Goal: Task Accomplishment & Management: Complete application form

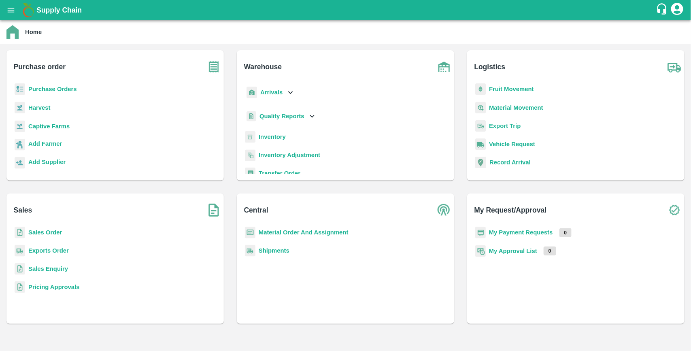
click at [58, 86] on b "Purchase Orders" at bounding box center [52, 89] width 49 height 6
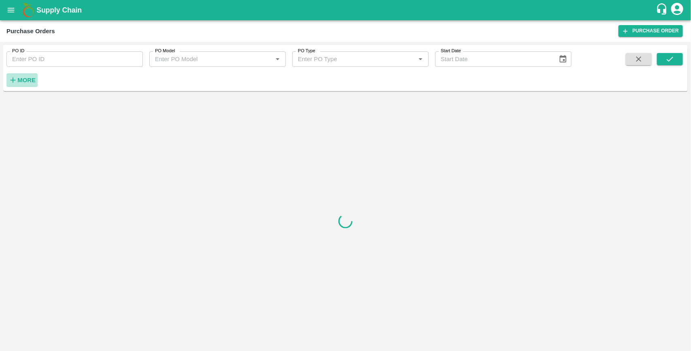
click at [27, 75] on h6 "More" at bounding box center [26, 80] width 18 height 11
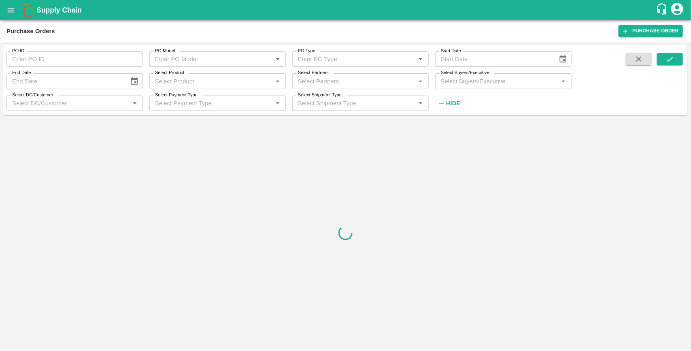
click at [456, 82] on input "Select Buyers/Executive" at bounding box center [497, 81] width 118 height 11
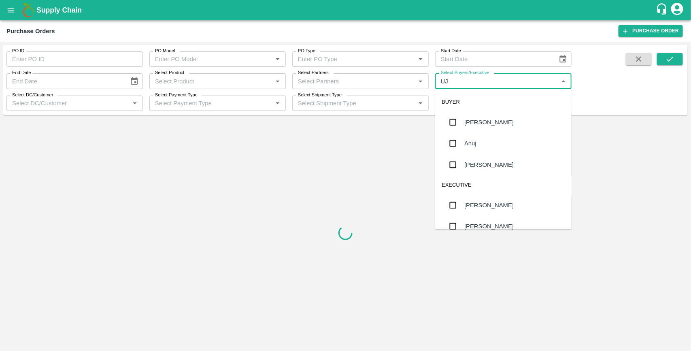
type input "UJJ"
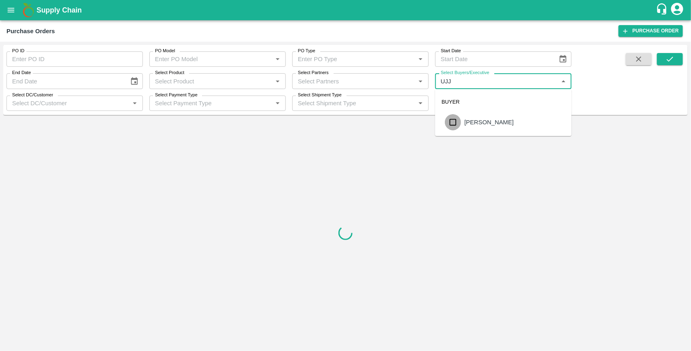
click at [454, 124] on input "checkbox" at bounding box center [453, 122] width 16 height 16
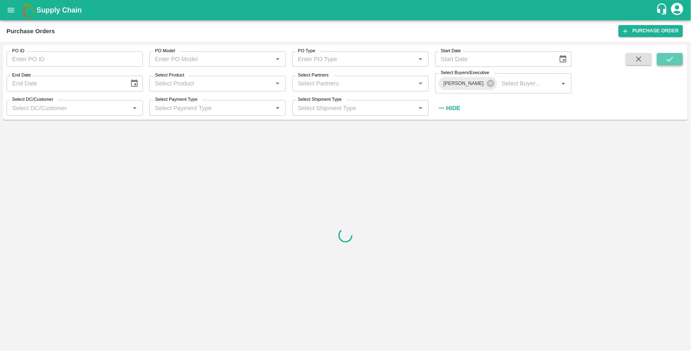
click at [679, 60] on button "submit" at bounding box center [670, 59] width 26 height 12
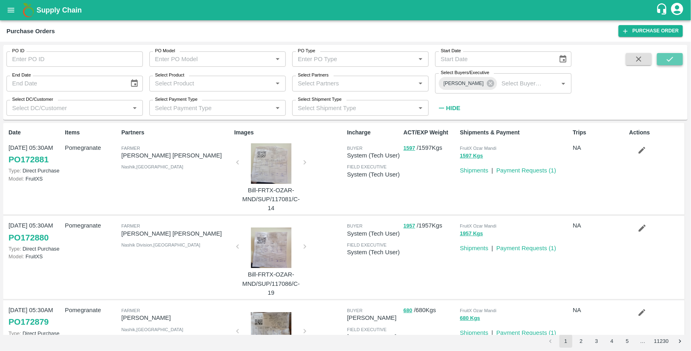
click at [679, 60] on button "submit" at bounding box center [670, 59] width 26 height 12
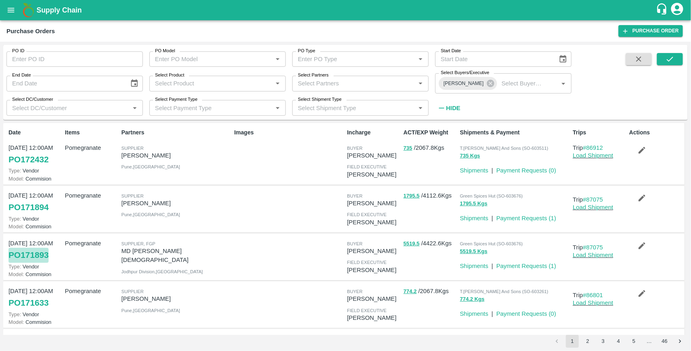
click at [39, 253] on link "PO 171893" at bounding box center [29, 255] width 40 height 15
click at [45, 210] on link "PO 171894" at bounding box center [29, 207] width 40 height 15
click at [47, 249] on link "PO 171893" at bounding box center [29, 255] width 40 height 15
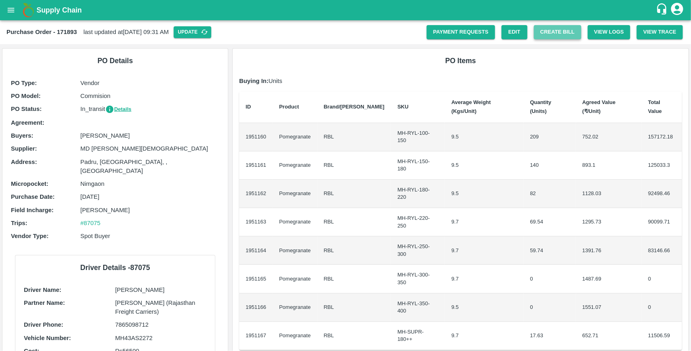
click at [560, 33] on button "Create Bill" at bounding box center [557, 32] width 47 height 14
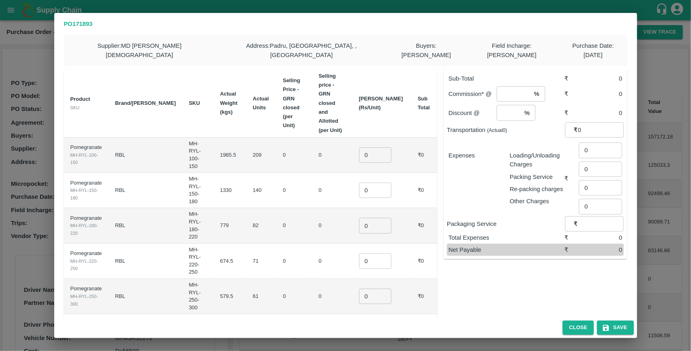
click at [384, 147] on input "0" at bounding box center [375, 154] width 32 height 15
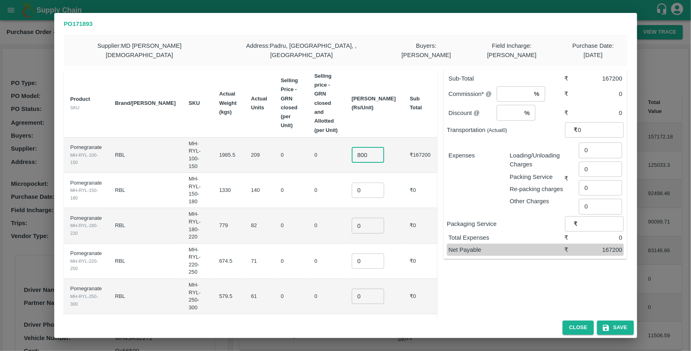
type input "800"
type input "1000"
type input "1150"
type input "1300"
type input "1500"
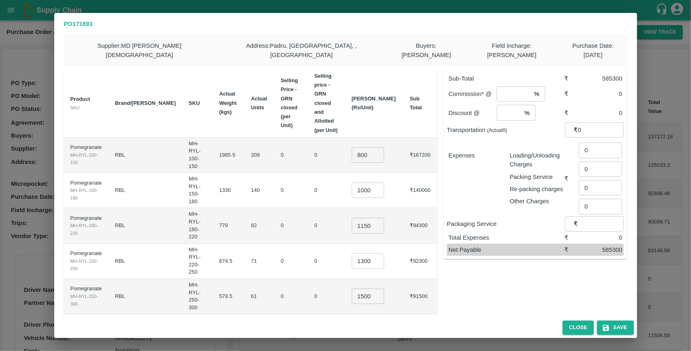
type input "0.001"
type input "700"
click at [375, 288] on input "1500" at bounding box center [368, 295] width 32 height 15
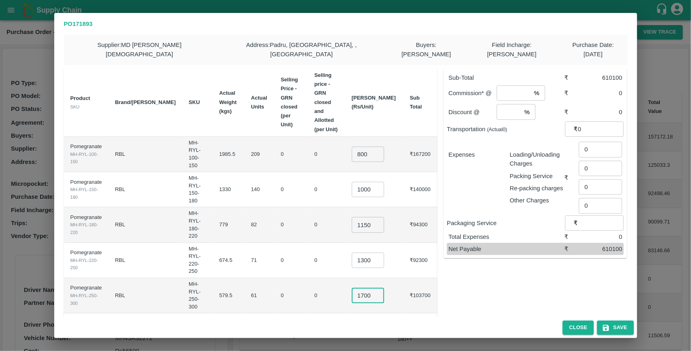
type input "1700"
click at [511, 91] on input "number" at bounding box center [514, 92] width 34 height 15
type input "8"
type input "2"
click at [599, 124] on input "0" at bounding box center [601, 128] width 46 height 15
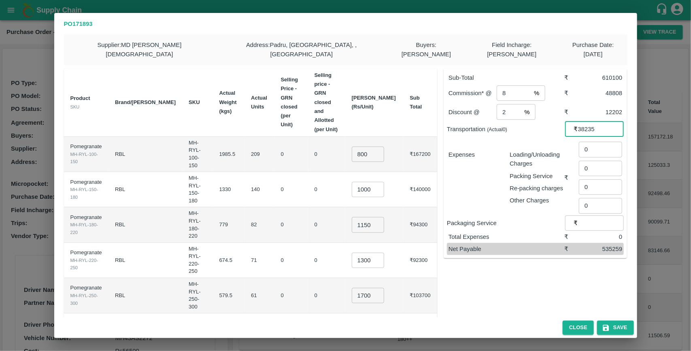
type input "38235"
click at [591, 144] on input "0" at bounding box center [600, 149] width 43 height 15
type input "2324"
click at [547, 231] on div "Total Expenses ₹ 2324" at bounding box center [535, 237] width 177 height 12
click at [379, 288] on input "1700" at bounding box center [368, 295] width 32 height 15
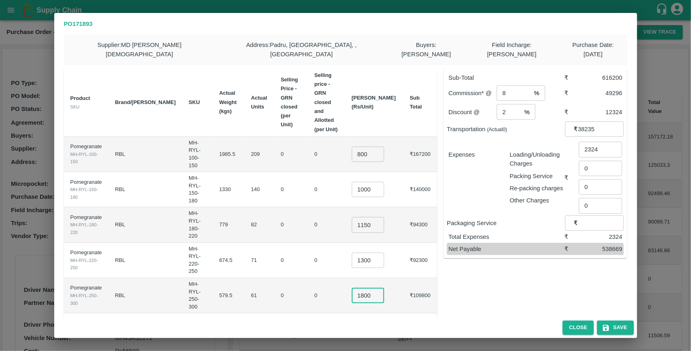
type input "1800"
click at [372, 147] on input "800" at bounding box center [368, 154] width 32 height 15
type input "900"
type input "1100"
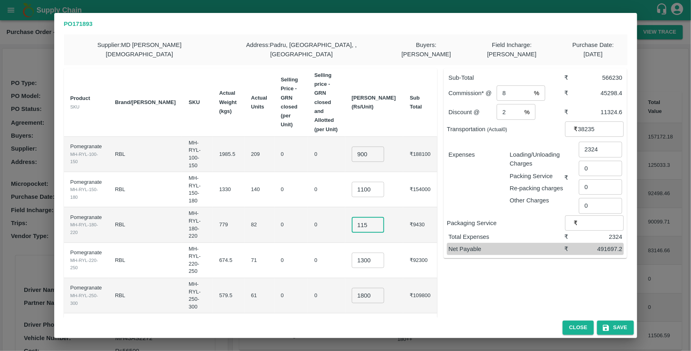
type input "1150"
type input "1502"
click at [561, 278] on div "Sub-Total ₹ 632922 Commission* @ 8 % ​ ₹ 50633.76 Discount @ 2 % ​ ₹ 12658.44 T…" at bounding box center [532, 244] width 190 height 364
click at [622, 327] on button "Save" at bounding box center [615, 328] width 36 height 14
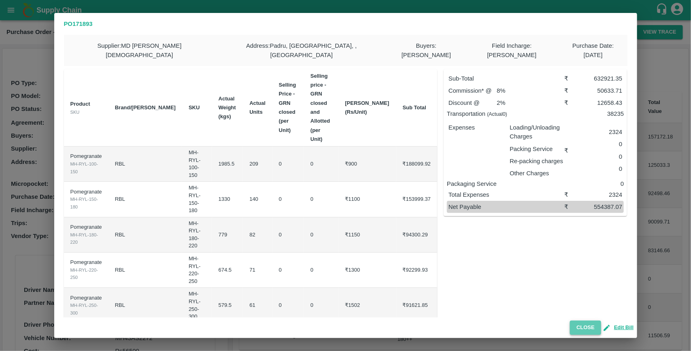
click at [588, 328] on button "Close" at bounding box center [585, 328] width 31 height 14
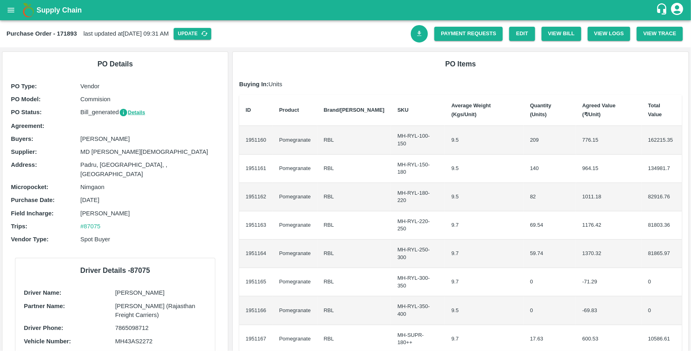
click at [420, 33] on icon "Download Bill" at bounding box center [420, 33] width 4 height 5
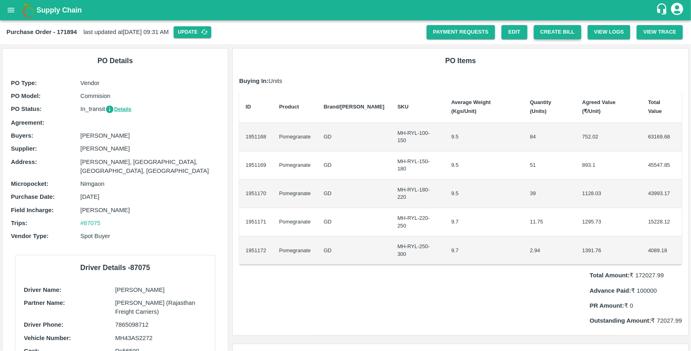
click at [541, 28] on button "Create Bill" at bounding box center [557, 32] width 47 height 14
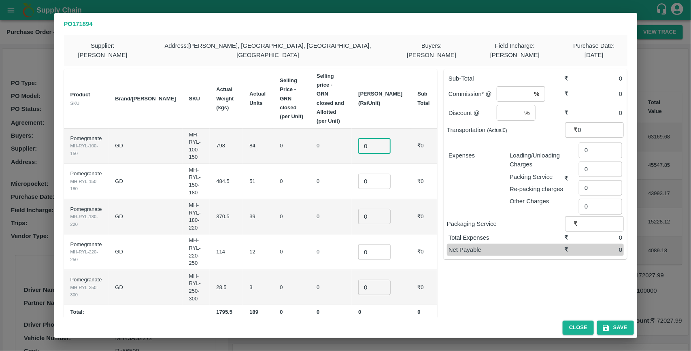
click at [383, 139] on input "0" at bounding box center [374, 146] width 32 height 15
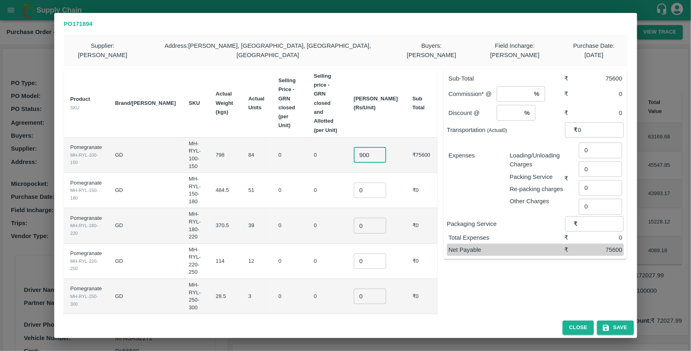
type input "900"
type input "1000"
type input "1200"
type input "1400"
type input "1600"
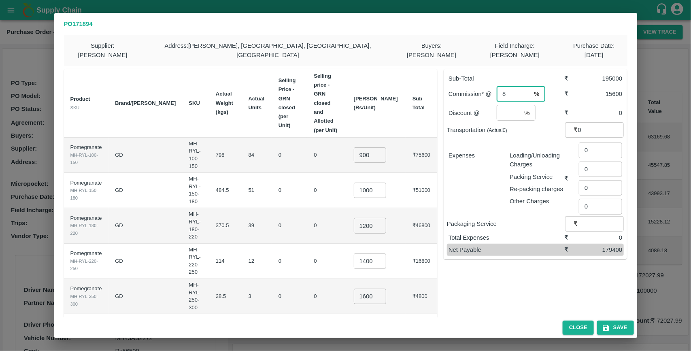
type input "8"
type input "2"
click at [586, 128] on input "0" at bounding box center [601, 129] width 46 height 15
type input "1"
type input "13745"
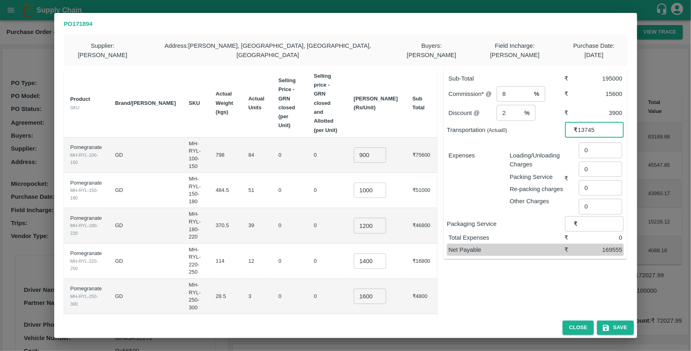
click at [563, 141] on div "Expenses Loading/Unloading Charges Packing Service Re-packing charges Other Cha…" at bounding box center [535, 178] width 177 height 75
click at [590, 149] on input "0" at bounding box center [600, 150] width 43 height 15
type input "756"
click at [530, 228] on div "Packaging Service ₹ ​" at bounding box center [535, 223] width 177 height 15
click at [377, 183] on input "1000" at bounding box center [370, 190] width 32 height 15
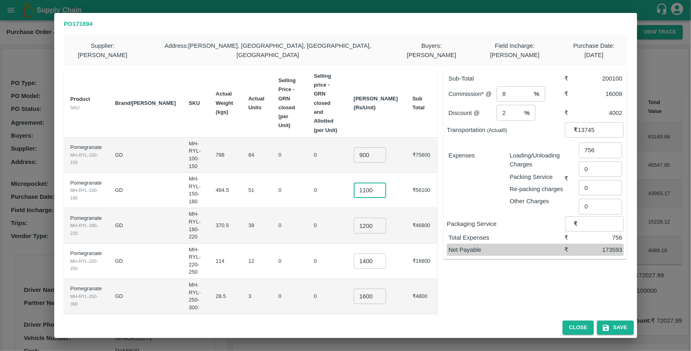
type input "1100"
click at [531, 278] on div "Sub-Total ₹ 200100 Commission* @ 8 % ​ ₹ 16008 Discount @ 2 % ​ ₹ 4002 Transpor…" at bounding box center [532, 196] width 190 height 266
click at [612, 321] on button "Save" at bounding box center [615, 328] width 36 height 14
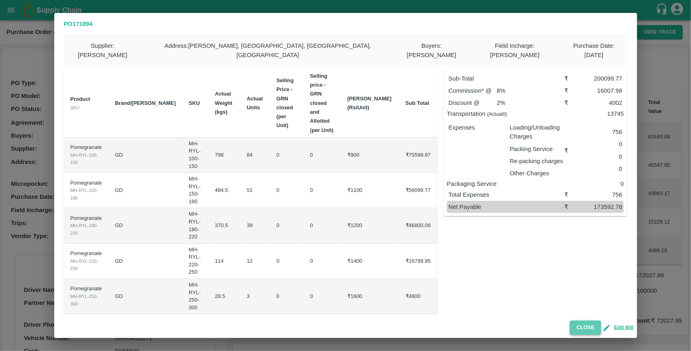
click at [586, 321] on button "Close" at bounding box center [585, 328] width 31 height 14
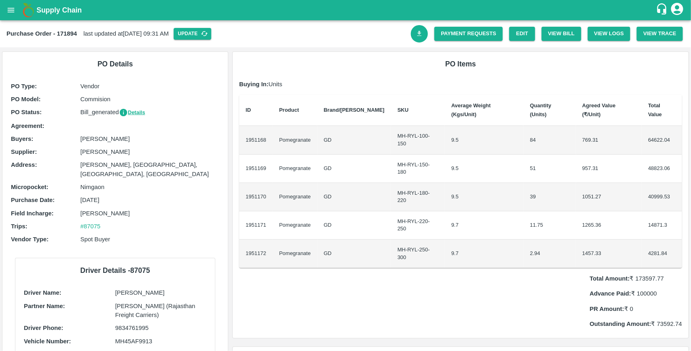
click at [417, 32] on icon "Download Bill" at bounding box center [420, 34] width 8 height 8
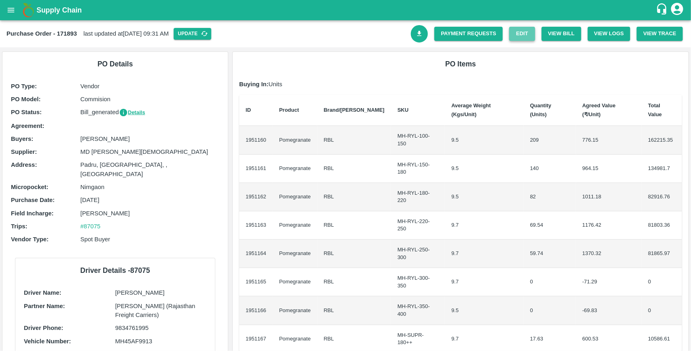
click at [527, 36] on link "Edit" at bounding box center [522, 34] width 26 height 14
click at [559, 32] on button "View Bill" at bounding box center [562, 34] width 40 height 14
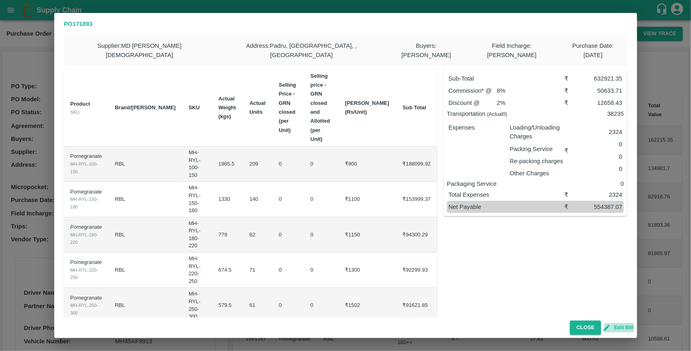
click at [626, 329] on button "Edit Bill" at bounding box center [619, 327] width 29 height 9
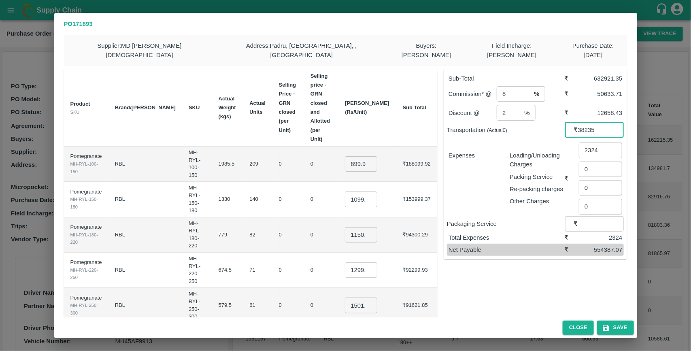
click at [594, 124] on input "38235" at bounding box center [601, 129] width 46 height 15
type input "3"
type input "42250"
click at [543, 233] on p "Total Expenses" at bounding box center [507, 237] width 116 height 9
click at [376, 298] on input "1501.9975" at bounding box center [361, 305] width 32 height 15
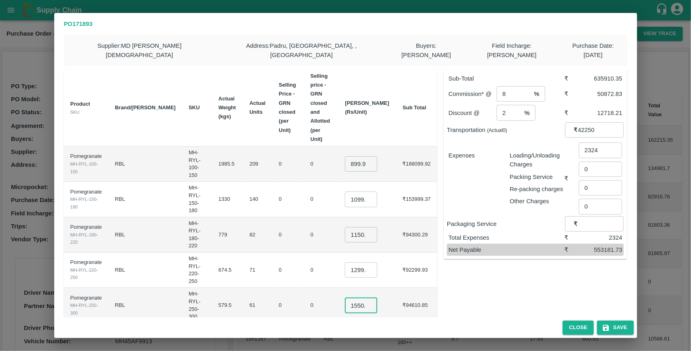
type input "1550.9975"
click at [501, 280] on div "Sub-Total ₹ 635910.35 Commission* @ 8 % ​ ₹ 50872.83 Discount @ 2 % ​ ₹ 12718.2…" at bounding box center [532, 249] width 190 height 373
click at [375, 298] on input "1550.9975" at bounding box center [361, 305] width 32 height 15
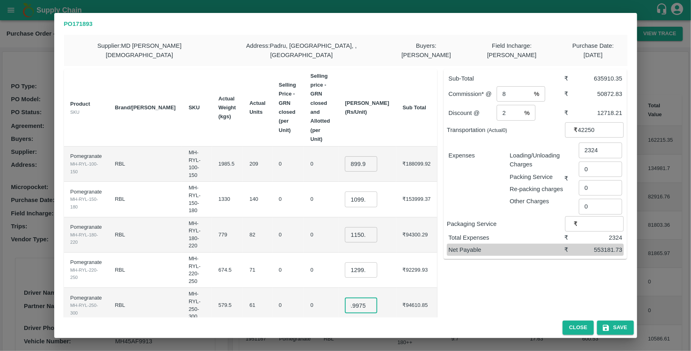
click at [375, 298] on input "1550.9975" at bounding box center [361, 305] width 32 height 15
click at [470, 292] on div "Sub-Total ₹ 636459.5 Commission* @ 8 % ​ ₹ 50916.76 Discount @ 2 % ​ ₹ 12729.19…" at bounding box center [532, 249] width 190 height 373
click at [373, 298] on input "1560" at bounding box center [361, 305] width 32 height 15
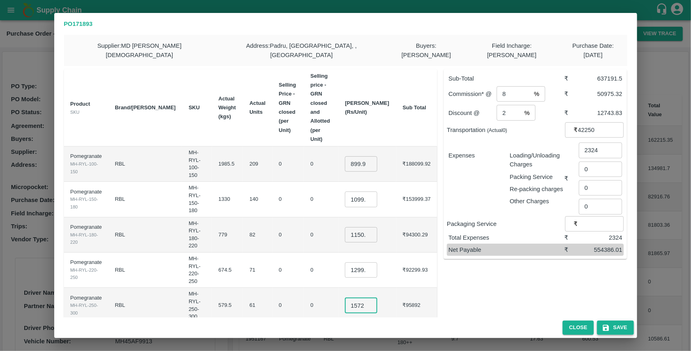
type input "1572"
click at [613, 327] on button "Save" at bounding box center [615, 328] width 36 height 14
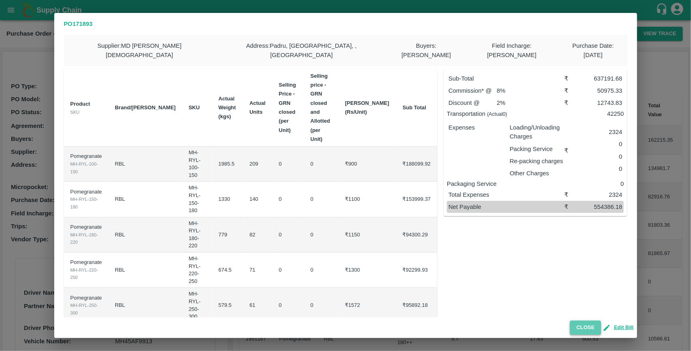
click at [592, 333] on button "Close" at bounding box center [585, 328] width 31 height 14
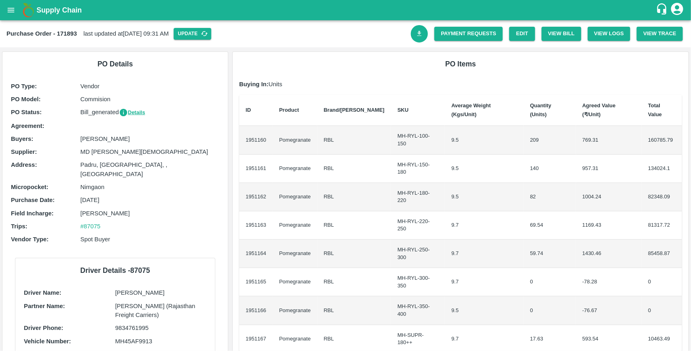
click at [421, 35] on icon "Download Bill" at bounding box center [420, 34] width 8 height 8
click at [473, 35] on link "Payment Requests" at bounding box center [469, 34] width 68 height 14
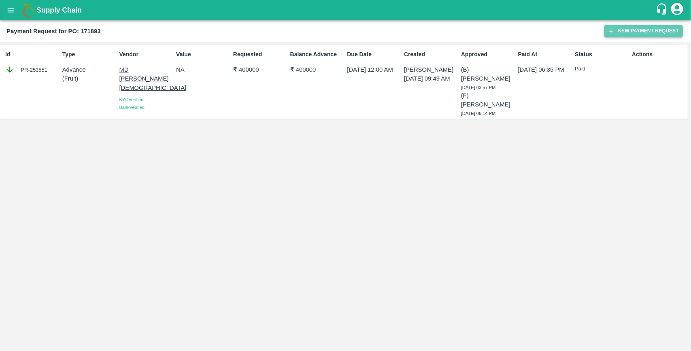
click at [618, 28] on button "New Payment Request" at bounding box center [644, 31] width 79 height 12
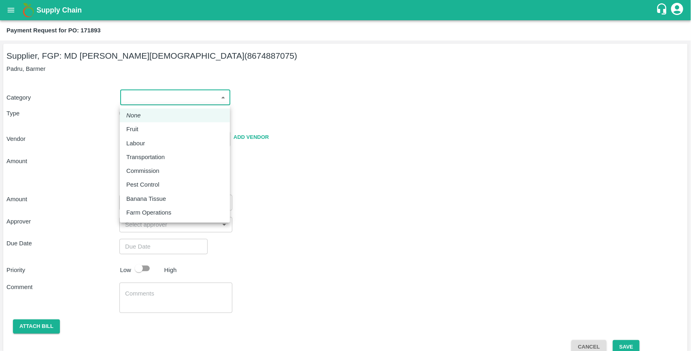
click at [154, 100] on body "Supply Chain Payment Request for PO: 171893 Supplier, FGP: MD [PERSON_NAME] (86…" at bounding box center [345, 175] width 691 height 351
click at [134, 132] on p "Fruit" at bounding box center [132, 129] width 12 height 9
type input "1"
type input "MD [PERSON_NAME] - 8674887075(Supplier, FGP)"
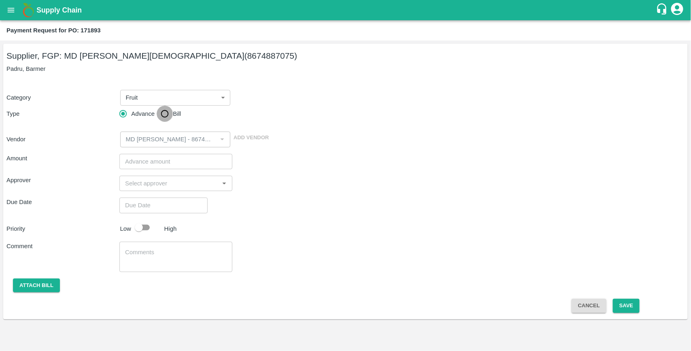
click at [168, 115] on input "Bill" at bounding box center [165, 114] width 16 height 16
radio input "true"
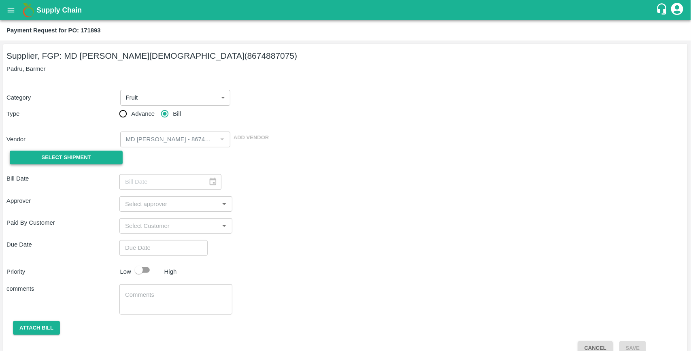
click at [99, 155] on button "Select Shipment" at bounding box center [66, 158] width 113 height 14
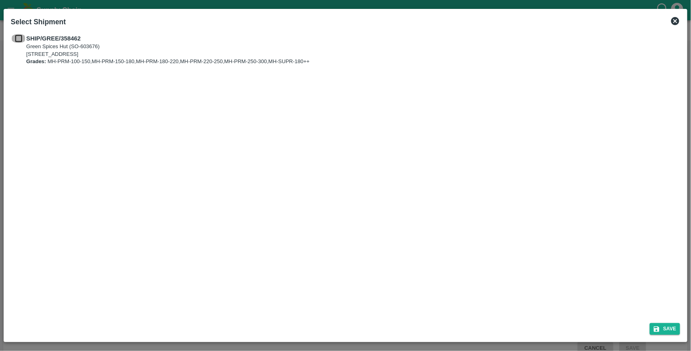
click at [19, 38] on input "checkbox" at bounding box center [18, 38] width 15 height 9
checkbox input "true"
click at [672, 323] on button "Save" at bounding box center [665, 329] width 31 height 12
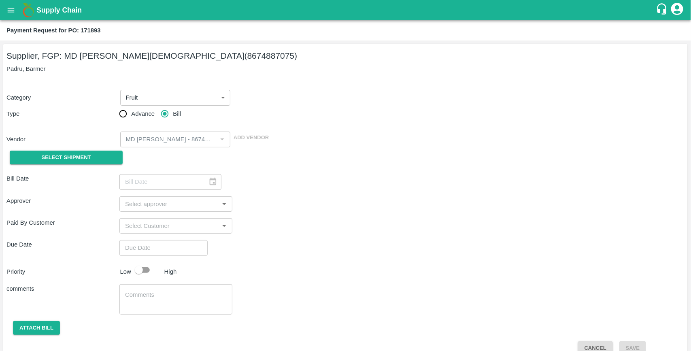
type input "[DATE]"
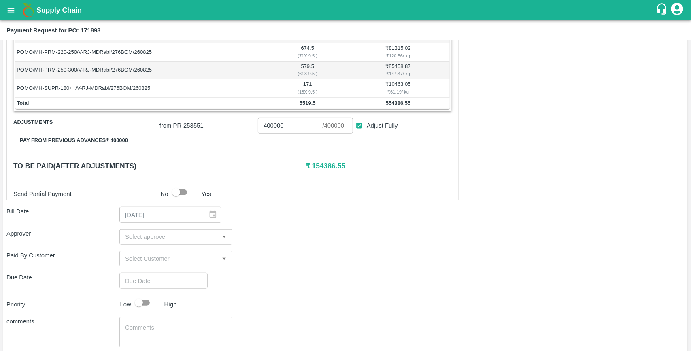
scroll to position [204, 0]
click at [160, 236] on input "input" at bounding box center [169, 236] width 95 height 11
type input "MUKU"
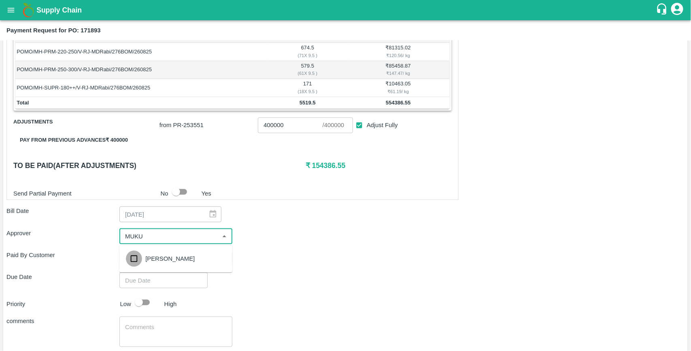
click at [134, 256] on input "checkbox" at bounding box center [134, 259] width 16 height 16
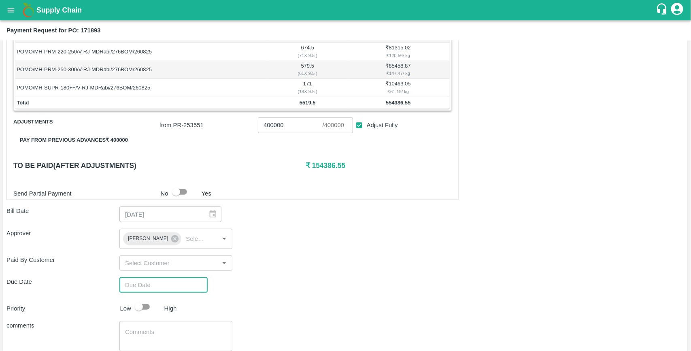
type input "DD/MM/YYYY hh:mm aa"
click at [137, 282] on input "DD/MM/YYYY hh:mm aa" at bounding box center [160, 284] width 83 height 15
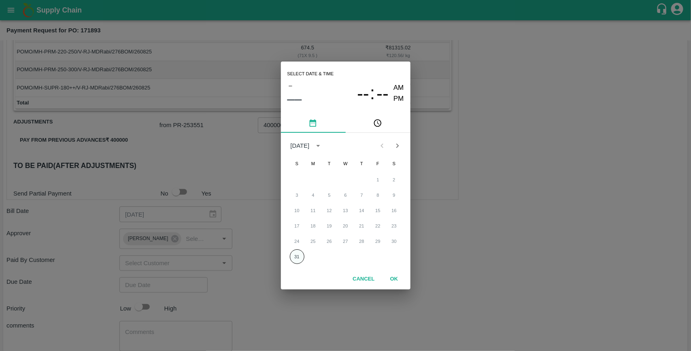
click at [294, 255] on button "31" at bounding box center [297, 256] width 15 height 15
type input "31/08/2025 12:00 AM"
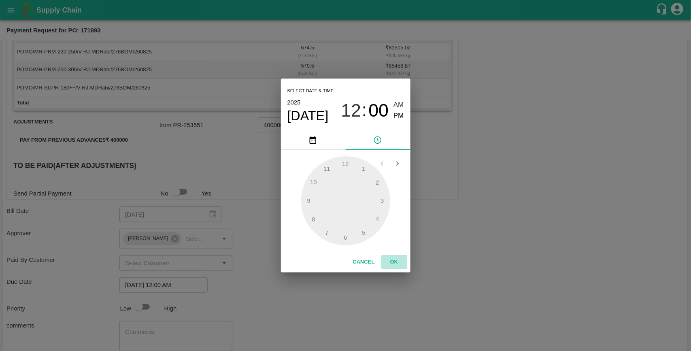
click at [398, 260] on button "OK" at bounding box center [395, 262] width 26 height 14
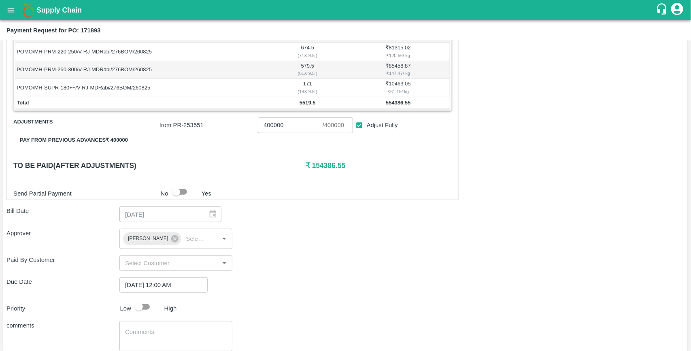
click at [318, 263] on div "Paid By Customer ​" at bounding box center [345, 263] width 678 height 15
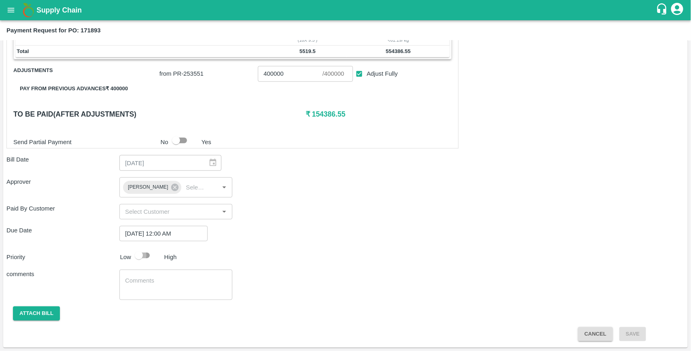
click at [142, 258] on input "checkbox" at bounding box center [139, 255] width 46 height 15
checkbox input "true"
click at [49, 317] on button "Attach bill" at bounding box center [36, 314] width 47 height 14
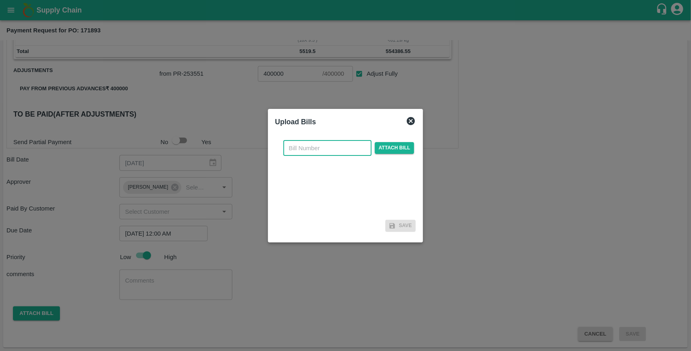
click at [305, 152] on input "text" at bounding box center [327, 148] width 88 height 15
type input "171893"
click at [338, 158] on div "171893 ​ Attach bill" at bounding box center [345, 175] width 141 height 83
click at [383, 149] on span "Attach bill" at bounding box center [395, 148] width 40 height 12
click at [0, 0] on input "Attach bill" at bounding box center [0, 0] width 0 height 0
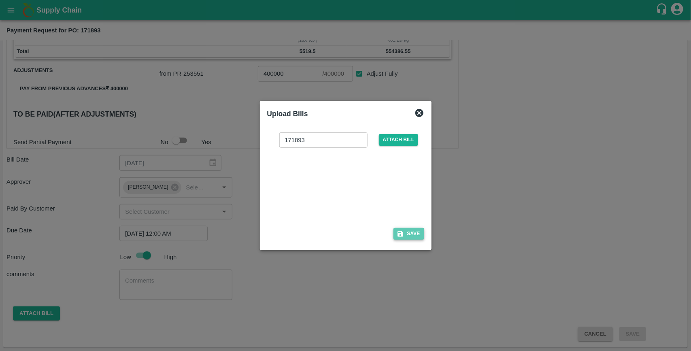
click at [403, 233] on icon "button" at bounding box center [400, 233] width 7 height 7
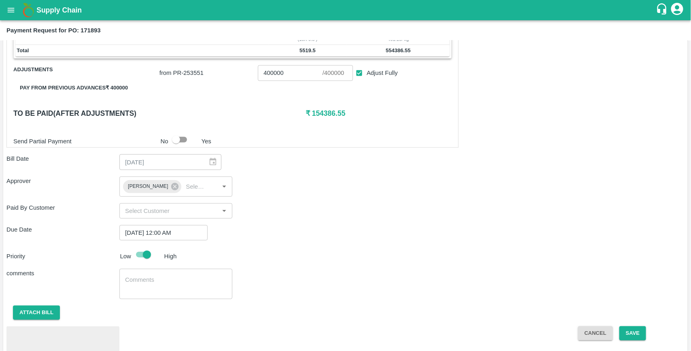
scroll to position [299, 0]
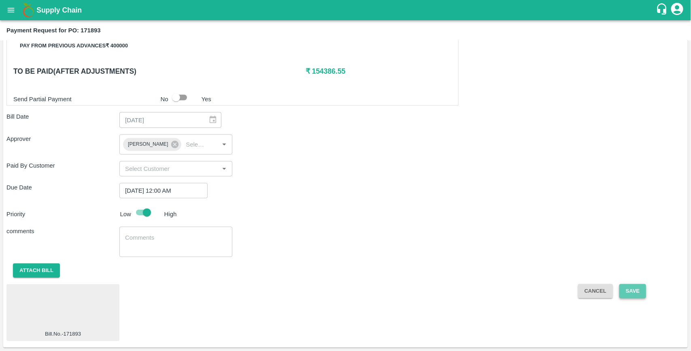
click at [627, 294] on button "Save" at bounding box center [633, 291] width 27 height 14
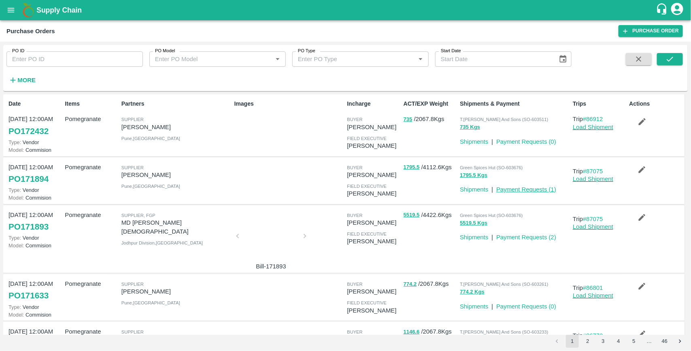
click at [503, 190] on link "Payment Requests ( 1 )" at bounding box center [527, 189] width 60 height 6
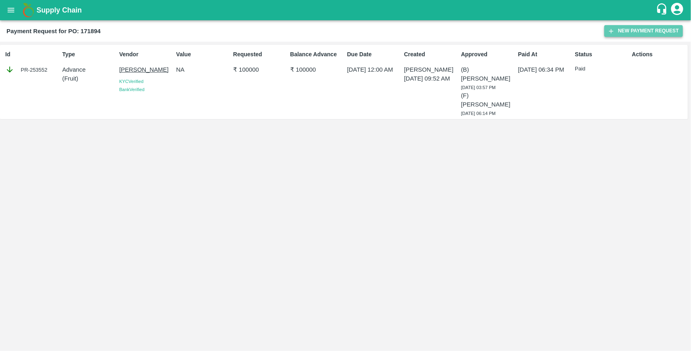
click at [625, 28] on button "New Payment Request" at bounding box center [644, 31] width 79 height 12
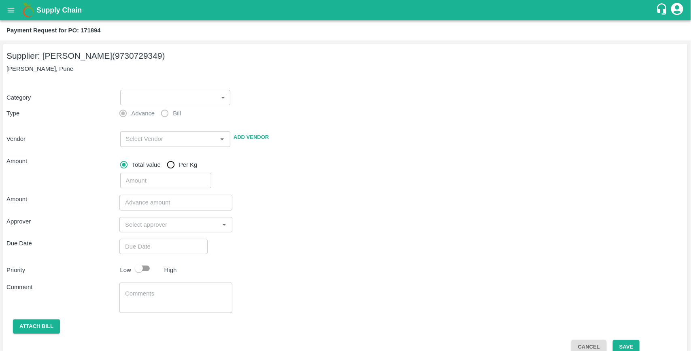
click at [188, 93] on body "Supply Chain Payment Request for PO: 171894 Supplier: [PERSON_NAME] (9730729349…" at bounding box center [345, 175] width 691 height 351
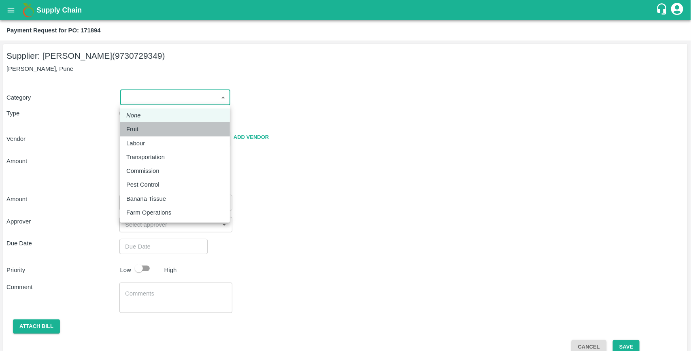
click at [146, 132] on div "Fruit" at bounding box center [174, 129] width 97 height 9
type input "1"
type input "[PERSON_NAME] - 9730729349(Supplier)"
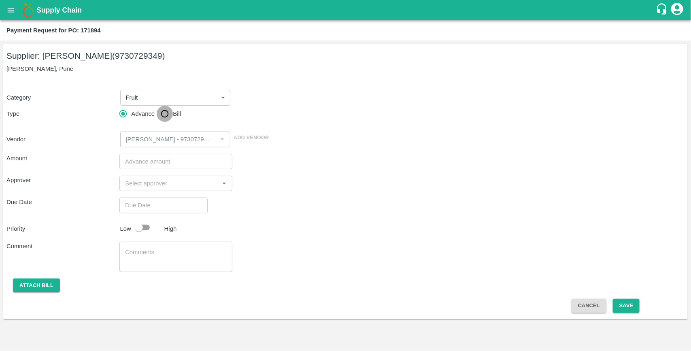
click at [163, 114] on input "Bill" at bounding box center [165, 114] width 16 height 16
radio input "true"
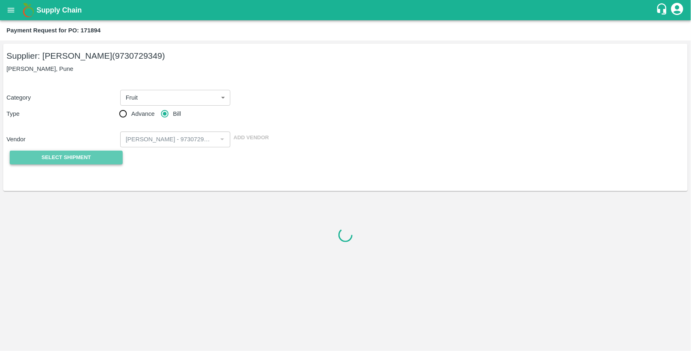
click at [87, 159] on span "Select Shipment" at bounding box center [66, 157] width 49 height 9
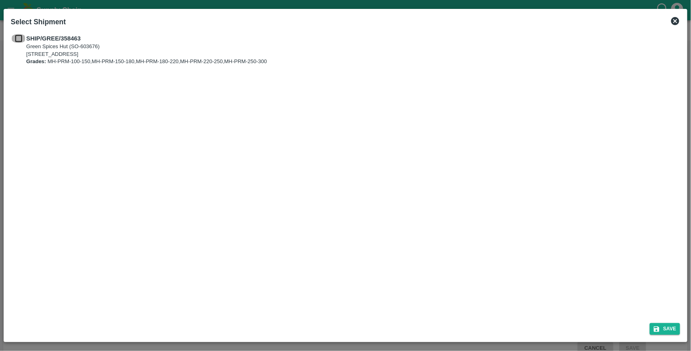
click at [19, 38] on input "checkbox" at bounding box center [18, 38] width 15 height 9
checkbox input "true"
click at [672, 328] on button "Save" at bounding box center [665, 329] width 31 height 12
type input "[DATE]"
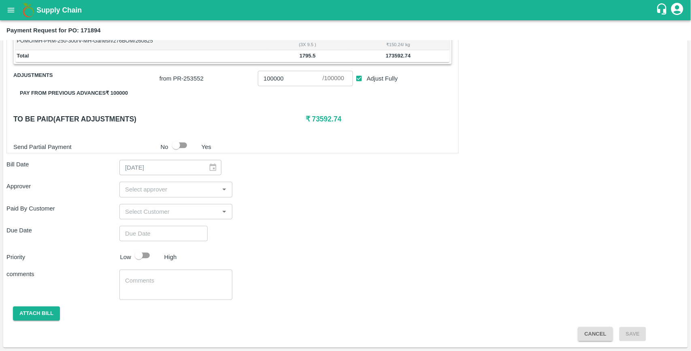
scroll to position [233, 0]
click at [137, 189] on input "input" at bounding box center [169, 189] width 95 height 11
type input "MUKU"
click at [133, 211] on input "checkbox" at bounding box center [134, 212] width 16 height 16
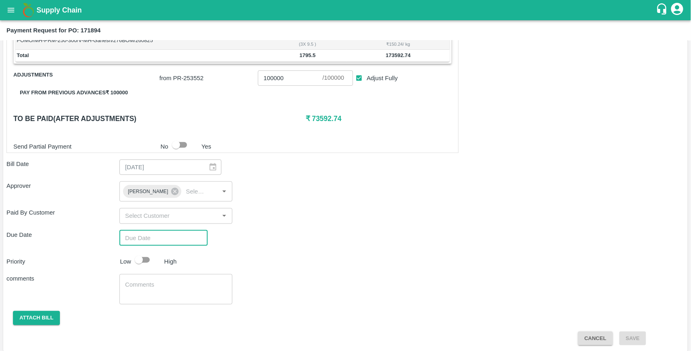
type input "DD/MM/YYYY hh:mm aa"
click at [142, 239] on input "DD/MM/YYYY hh:mm aa" at bounding box center [160, 237] width 83 height 15
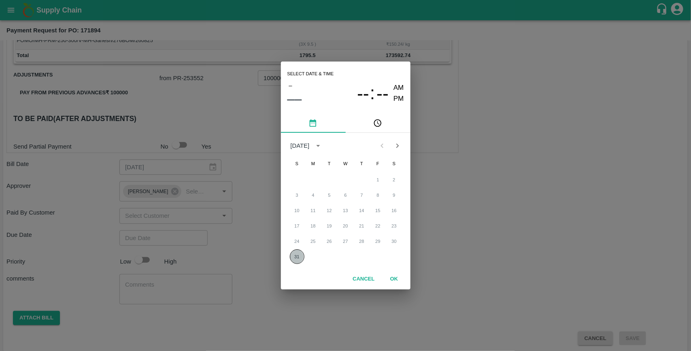
click at [295, 256] on button "31" at bounding box center [297, 256] width 15 height 15
type input "[DATE] 12:00 AM"
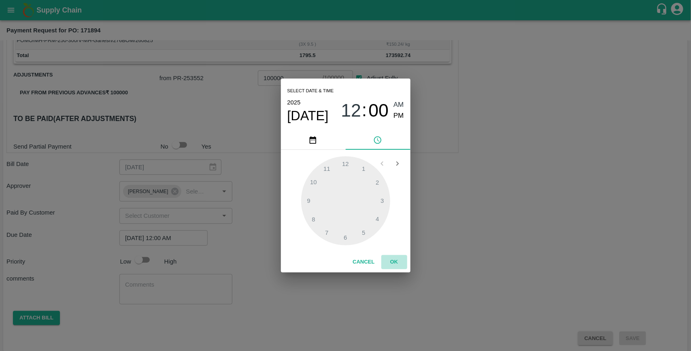
click at [397, 262] on button "OK" at bounding box center [395, 262] width 26 height 14
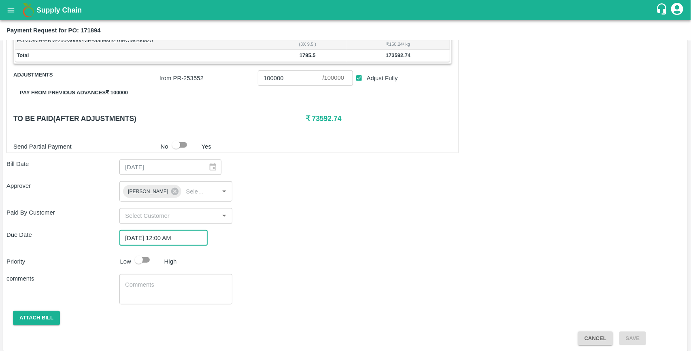
click at [145, 262] on input "checkbox" at bounding box center [139, 259] width 46 height 15
checkbox input "true"
click at [33, 314] on button "Attach bill" at bounding box center [36, 318] width 47 height 14
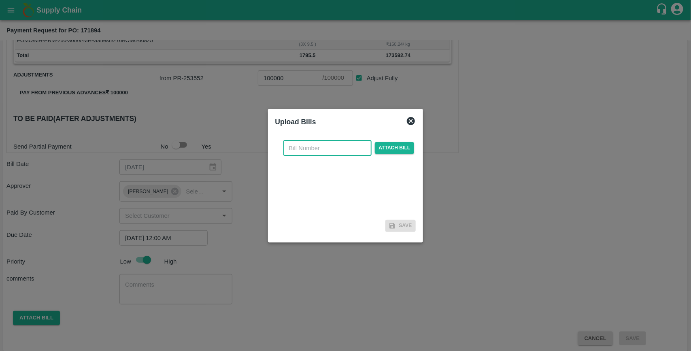
click at [325, 146] on input "text" at bounding box center [327, 148] width 88 height 15
type input "171894"
click at [396, 148] on span "Attach bill" at bounding box center [395, 148] width 40 height 12
click at [0, 0] on input "Attach bill" at bounding box center [0, 0] width 0 height 0
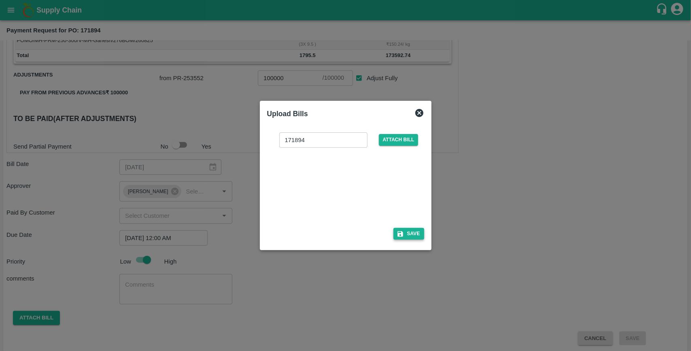
checkbox input "false"
click at [414, 237] on button "Save" at bounding box center [409, 234] width 31 height 12
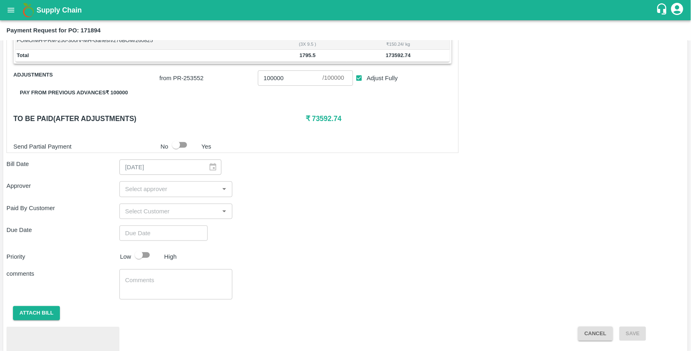
scroll to position [276, 0]
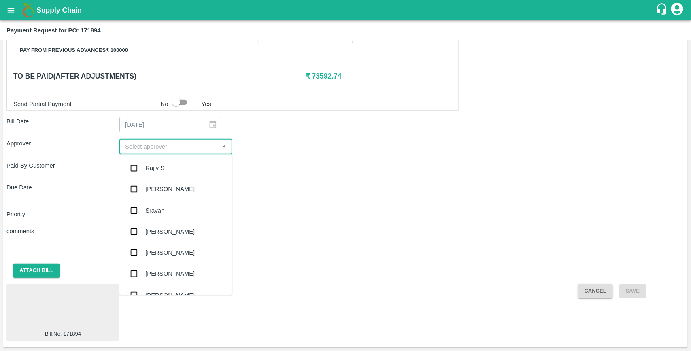
click at [183, 144] on input "input" at bounding box center [169, 146] width 95 height 11
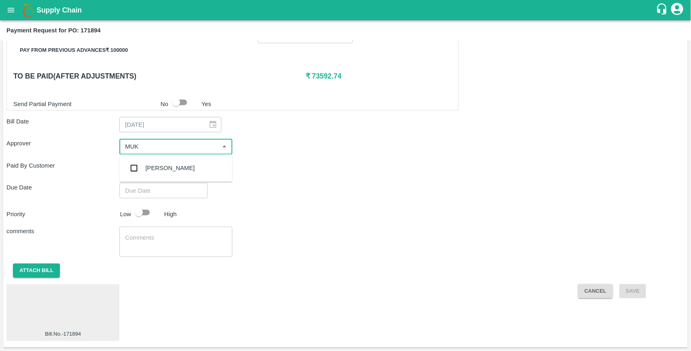
type input "MUKU"
click at [131, 169] on input "checkbox" at bounding box center [134, 168] width 16 height 16
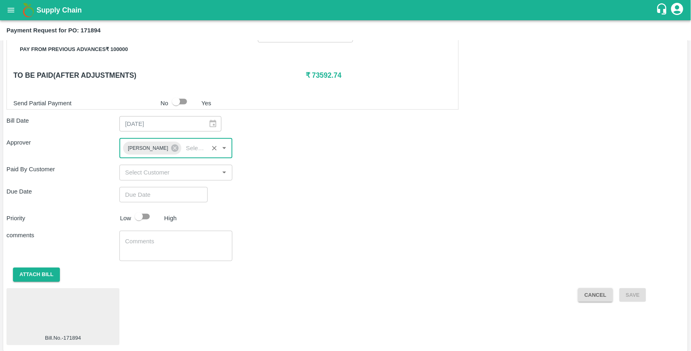
type input "DD/MM/YYYY hh:mm aa"
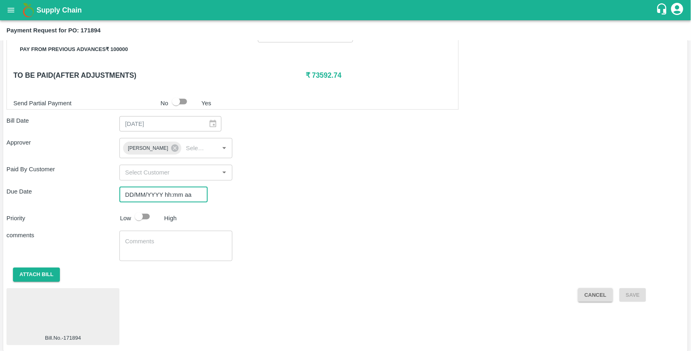
click at [147, 194] on input "DD/MM/YYYY hh:mm aa" at bounding box center [160, 194] width 83 height 15
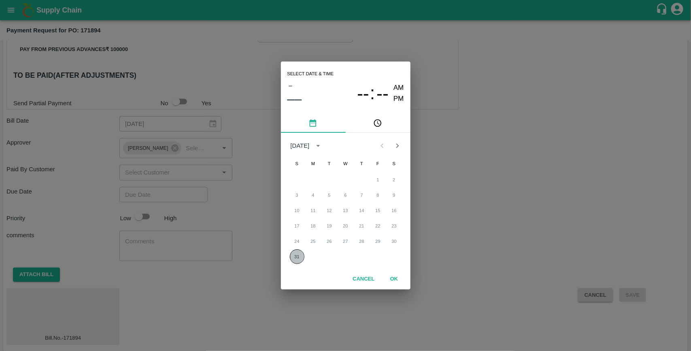
click at [298, 257] on button "31" at bounding box center [297, 256] width 15 height 15
type input "[DATE] 12:00 AM"
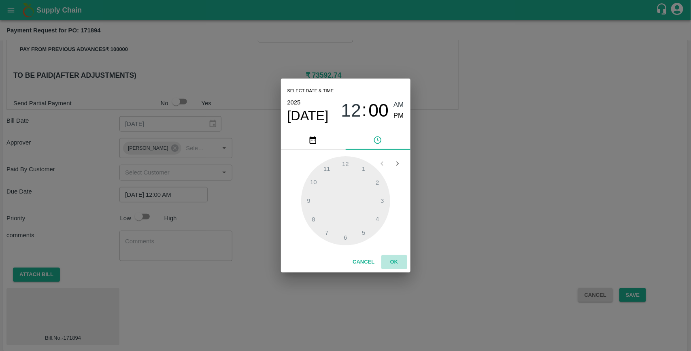
click at [395, 264] on button "OK" at bounding box center [395, 262] width 26 height 14
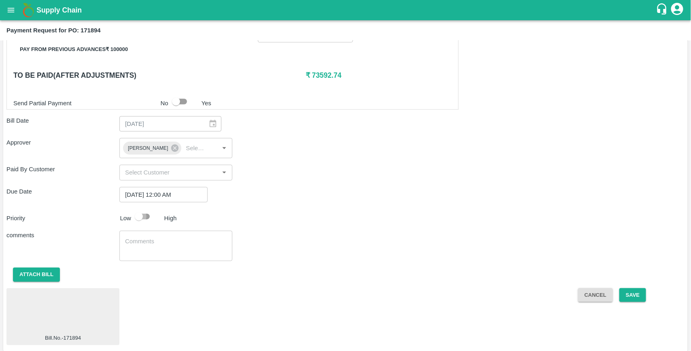
click at [149, 220] on input "checkbox" at bounding box center [139, 216] width 46 height 15
checkbox input "true"
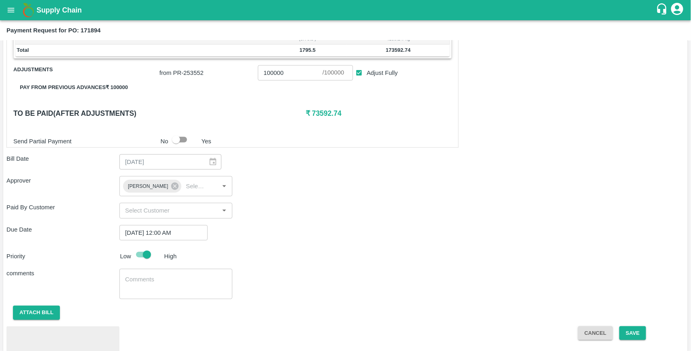
scroll to position [281, 0]
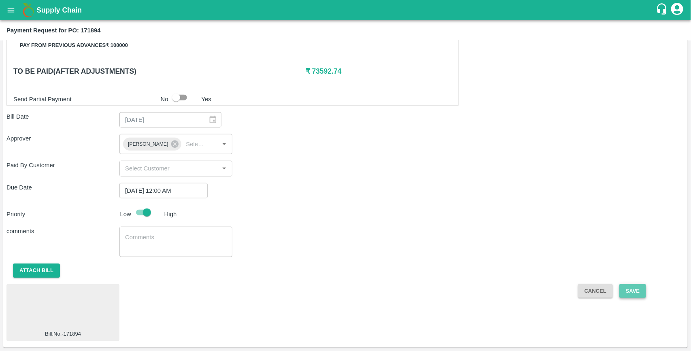
click at [637, 291] on button "Save" at bounding box center [633, 291] width 27 height 14
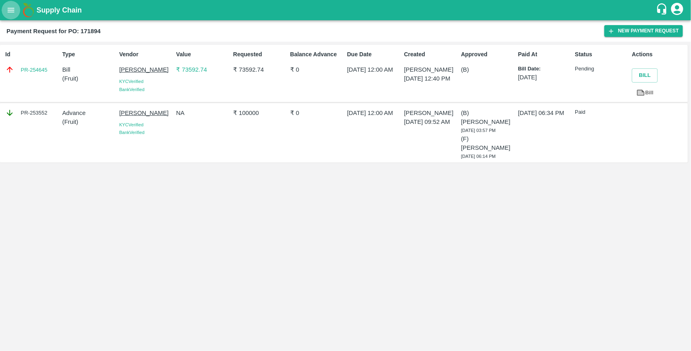
click at [10, 9] on icon "open drawer" at bounding box center [10, 10] width 9 height 9
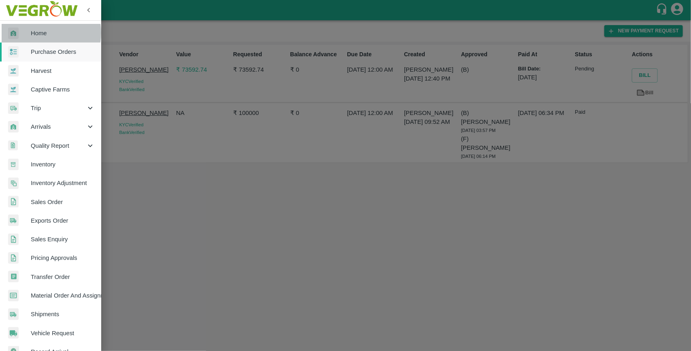
click at [36, 33] on span "Home" at bounding box center [63, 33] width 64 height 9
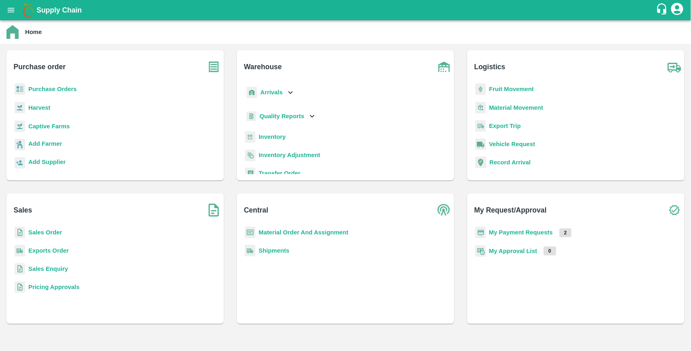
click at [537, 235] on b "My Payment Requests" at bounding box center [521, 232] width 64 height 6
